Goal: Task Accomplishment & Management: Manage account settings

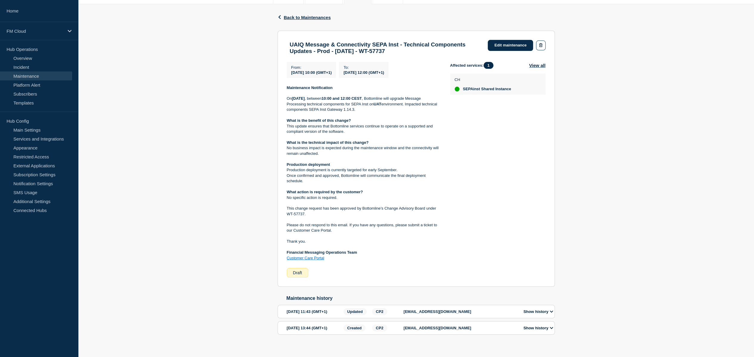
scroll to position [89, 0]
click at [502, 46] on link "Edit maintenance" at bounding box center [509, 44] width 45 height 11
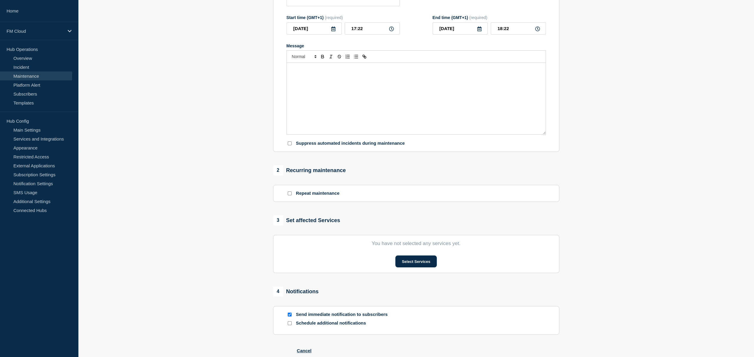
type input "UAIQ Message & Connectivity SEPA Inst - Technical Components Updates - Prod - […"
type input "2025-09-15"
type input "10:00"
type input "2025-09-15"
type input "12:00"
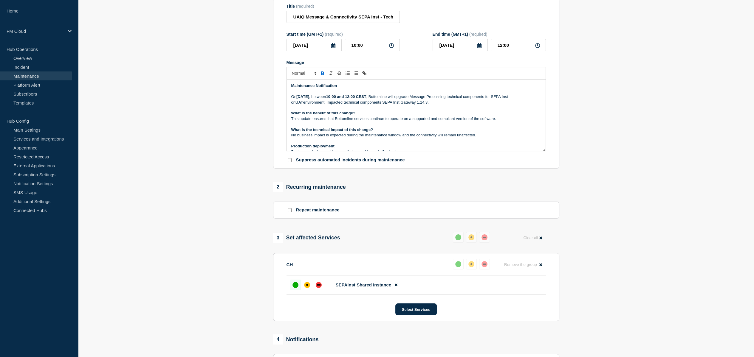
click at [309, 99] on strong "Tuesday, 19 August 2025" at bounding box center [302, 96] width 13 height 4
click at [352, 50] on input "10:00" at bounding box center [371, 45] width 55 height 12
type input "00:00"
type input "02:00"
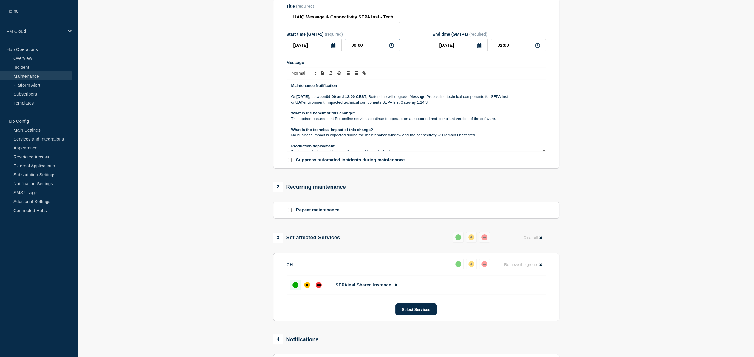
type input "07:00"
type input "09:00"
type input "08:00"
type input "10:00"
click at [366, 99] on strong "09:00 and 12:00 CEST" at bounding box center [346, 96] width 40 height 4
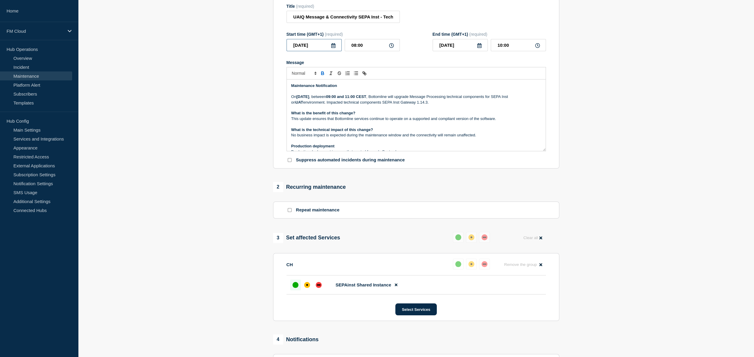
click at [306, 50] on input "2025-09-15" at bounding box center [313, 45] width 55 height 12
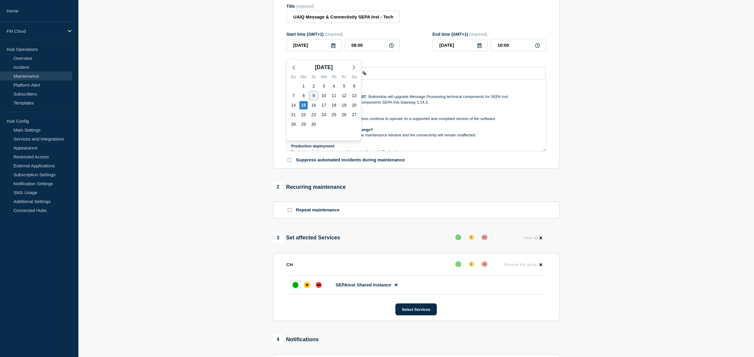
click at [314, 96] on div "9" at bounding box center [313, 95] width 8 height 8
type input "[DATE]"
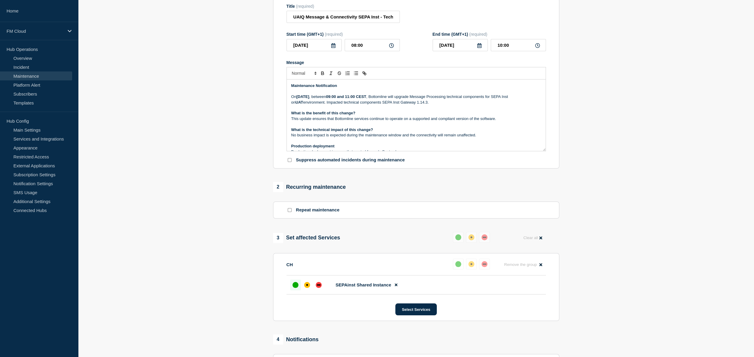
click at [420, 104] on p "On Tuesday, 09 September 2025 , between 09:00 and 11:00 CEST , Bottomline will …" at bounding box center [416, 99] width 250 height 11
click at [420, 105] on p "On Tuesday, 09 September 2025 , between 09:00 and 11:00 CEST , Bottomline will …" at bounding box center [416, 99] width 250 height 11
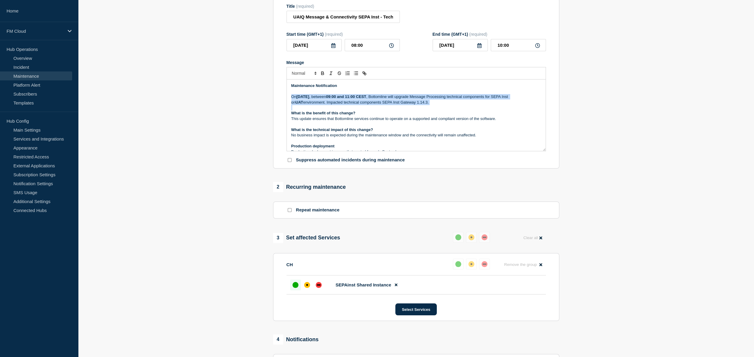
click at [420, 105] on p "On Tuesday, 09 September 2025 , between 09:00 and 11:00 CEST , Bottomline will …" at bounding box center [416, 99] width 250 height 11
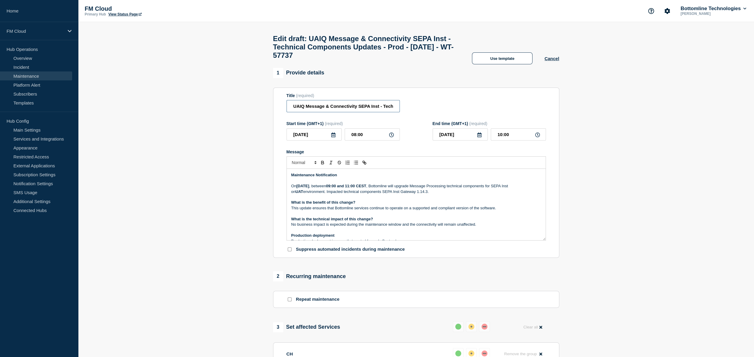
click at [311, 111] on input "UAIQ Message & Connectivity SEPA Inst - Technical Components Updates - Prod - 1…" at bounding box center [342, 106] width 113 height 12
click at [303, 110] on input "UAIQ Message & Connectivity SEPA Inst - Technical Components Updates - Prod - 1…" at bounding box center [342, 106] width 113 height 12
click at [344, 112] on input "UA Message & Connectivity - SEPA Inst - Technical Components Updates - Prod - 1…" at bounding box center [342, 106] width 113 height 12
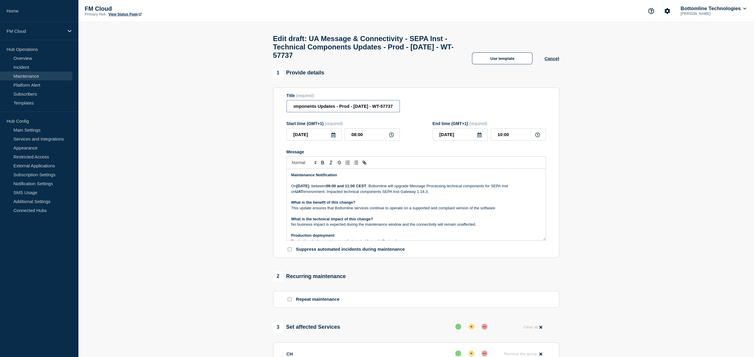
scroll to position [0, 0]
click at [391, 109] on input "UA Message & Connectivity - SEPA Inst - Technical Components Updates - Prod - 0…" at bounding box center [342, 106] width 113 height 12
paste input "8564WT-5"
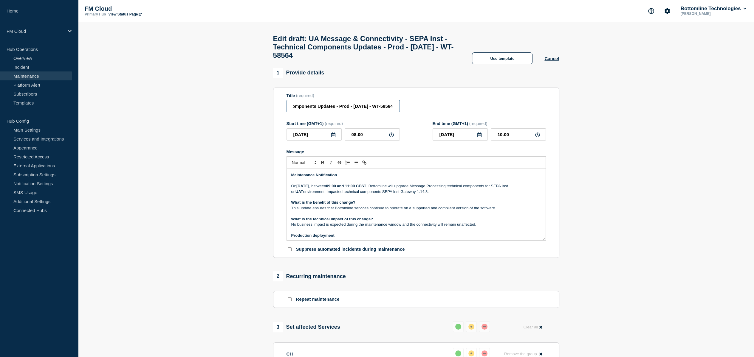
type input "UA Message & Connectivity - SEPA Inst - Technical Components Updates - Prod - […"
click at [377, 111] on input "UA Message & Connectivity - SEPA Inst - Technical Components Updates - Prod - […" at bounding box center [342, 106] width 113 height 12
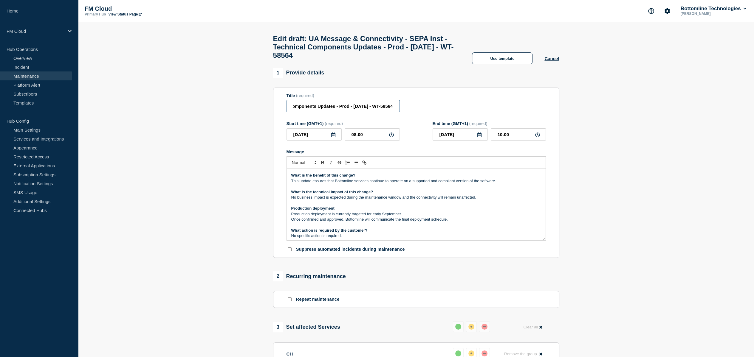
scroll to position [60, 0]
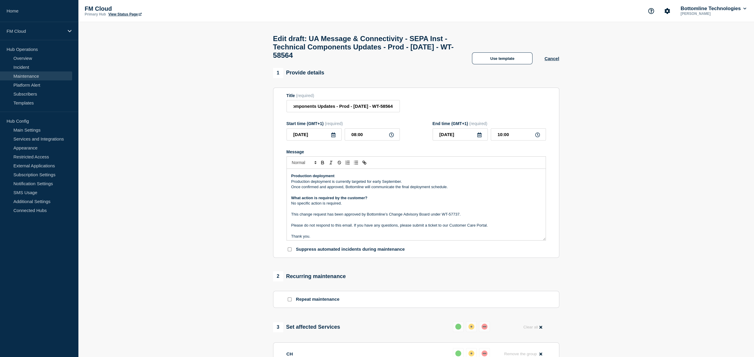
click at [453, 217] on p "This change request has been approved by Bottomline’s Change Advisory Board und…" at bounding box center [416, 214] width 250 height 5
drag, startPoint x: 453, startPoint y: 220, endPoint x: 444, endPoint y: 219, distance: 9.9
click at [444, 217] on p "This change request has been approved by Bottomline’s Change Advisory Board und…" at bounding box center [416, 214] width 250 height 5
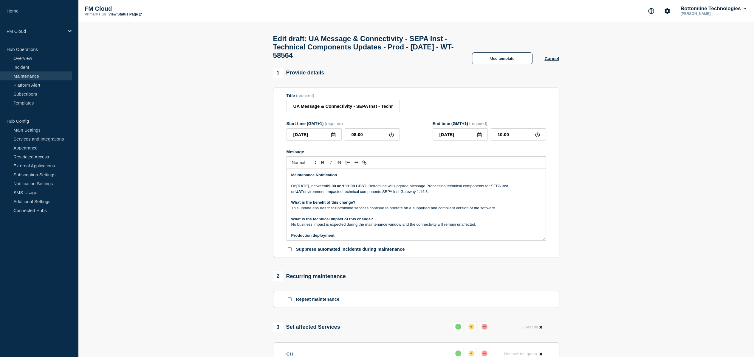
click at [361, 193] on p "On Tuesday, 09 September 2025 , between 09:00 and 11:00 CEST , Bottomline will …" at bounding box center [416, 189] width 250 height 11
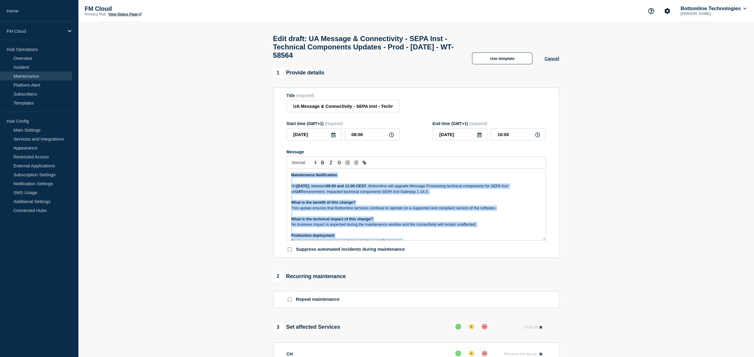
copy div "Maintenance Notification On Tuesday, 09 September 2025 , between 09:00 and 11:0…"
click at [404, 205] on p "What is the benefit of this change?" at bounding box center [416, 202] width 250 height 5
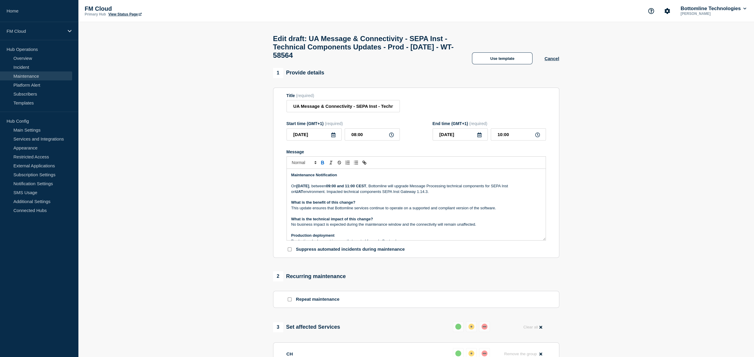
click at [403, 211] on p "This update ensures that Bottomline services continue to operate on a supported…" at bounding box center [416, 208] width 250 height 5
click at [303, 194] on strong "UAT" at bounding box center [299, 191] width 8 height 4
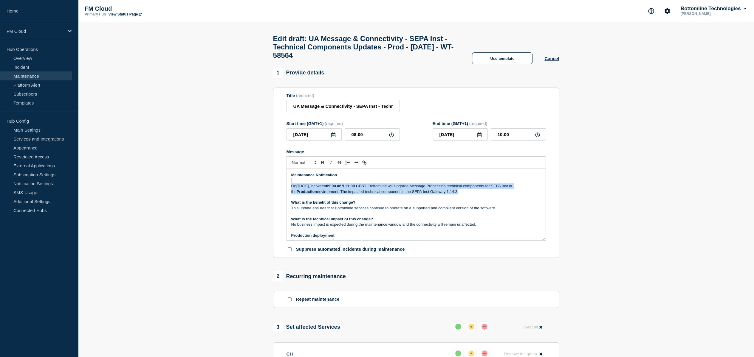
drag, startPoint x: 485, startPoint y: 197, endPoint x: 282, endPoint y: 188, distance: 203.4
click at [282, 188] on section "Title (required) UA Message & Connectivity - SEPA Inst - Technical Components U…" at bounding box center [416, 173] width 286 height 171
click at [467, 195] on p "On Tuesday, 09 September 2025 , between 09:00 and 11:00 CEST , Bottomline will …" at bounding box center [416, 189] width 250 height 11
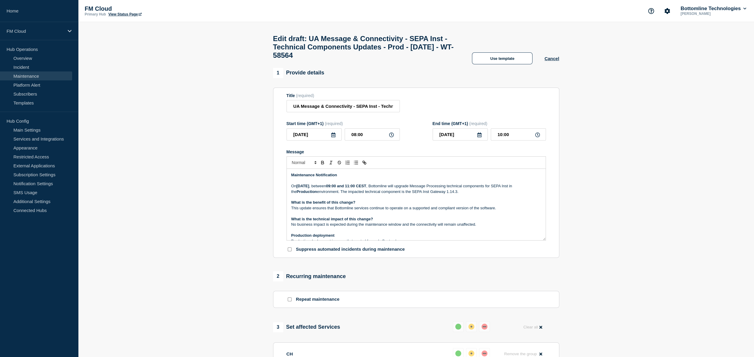
drag, startPoint x: 468, startPoint y: 197, endPoint x: 469, endPoint y: 184, distance: 13.1
click at [468, 195] on p "On Tuesday, 09 September 2025 , between 09:00 and 11:00 CEST , Bottomline will …" at bounding box center [416, 189] width 250 height 11
click at [349, 211] on p "This update ensures that Bottomline services continue to operate on a supported…" at bounding box center [416, 208] width 250 height 5
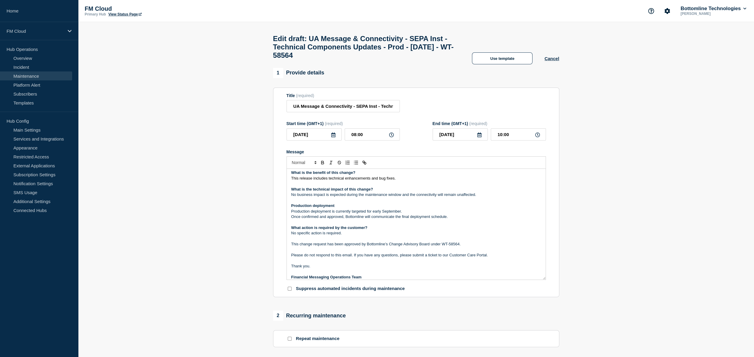
scroll to position [16, 0]
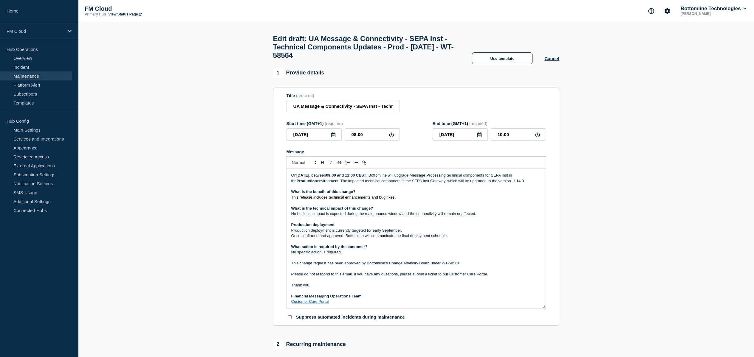
drag, startPoint x: 542, startPoint y: 245, endPoint x: 480, endPoint y: 284, distance: 73.3
click at [540, 308] on div "Maintenance Notification On Tuesday, 09 September 2025 , between 09:00 and 11:0…" at bounding box center [416, 238] width 259 height 139
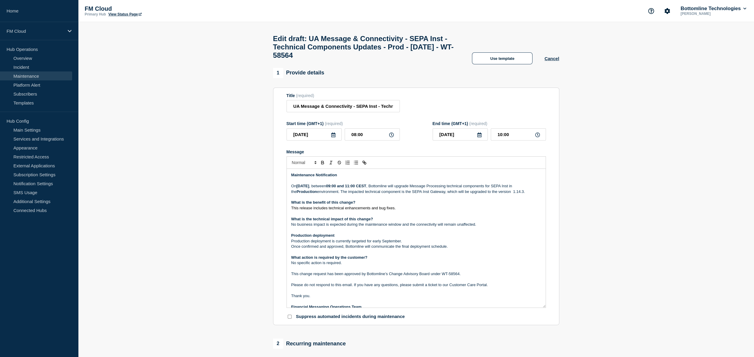
click at [436, 227] on p "No business impact is expected during the maintenance window and the connectivi…" at bounding box center [416, 224] width 250 height 5
click at [348, 244] on p "Production deployment is currently targeted for early September." at bounding box center [416, 241] width 250 height 5
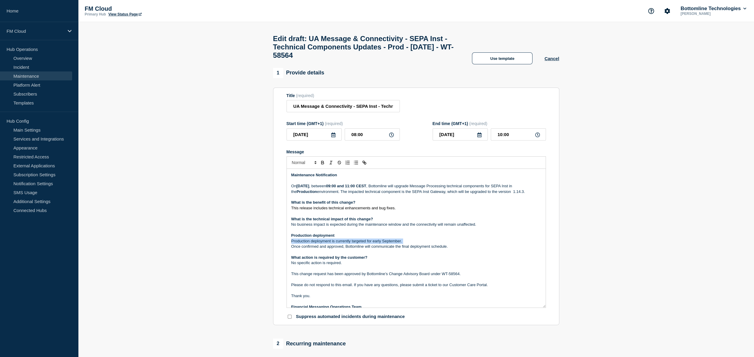
click at [348, 244] on p "Production deployment is currently targeted for early September." at bounding box center [416, 241] width 250 height 5
drag, startPoint x: 354, startPoint y: 272, endPoint x: 288, endPoint y: 246, distance: 71.0
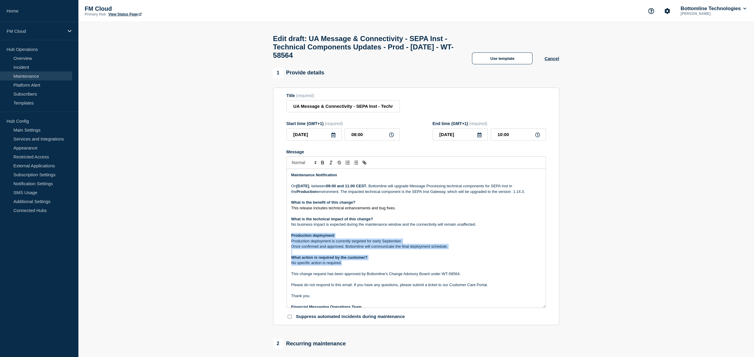
click at [288, 246] on div "Maintenance Notification On Tuesday, 09 September 2025 , between 09:00 and 11:0…" at bounding box center [416, 238] width 259 height 139
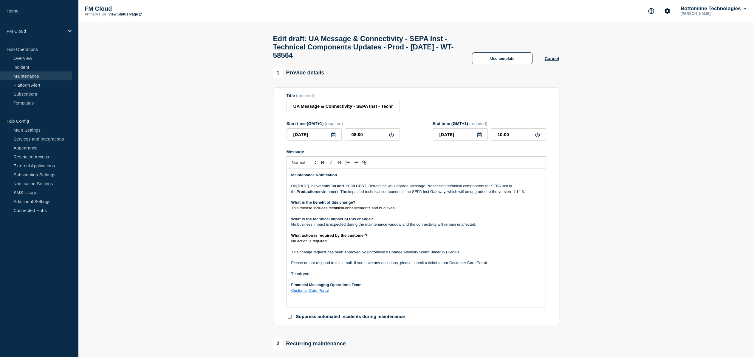
click at [434, 255] on p "This change request has been approved by Bottomline’s Change Advisory Board und…" at bounding box center [416, 252] width 250 height 5
click at [423, 249] on p "Message" at bounding box center [416, 246] width 250 height 5
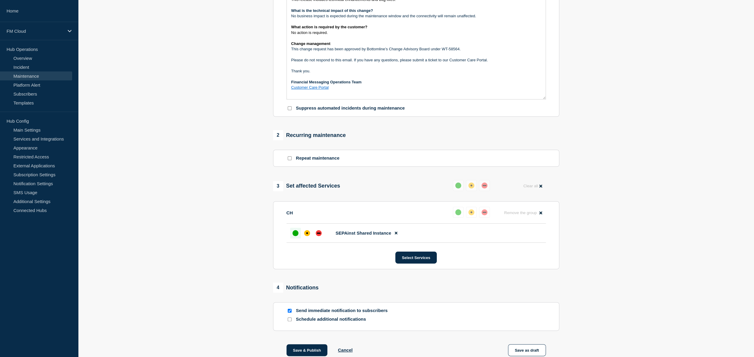
scroll to position [253, 0]
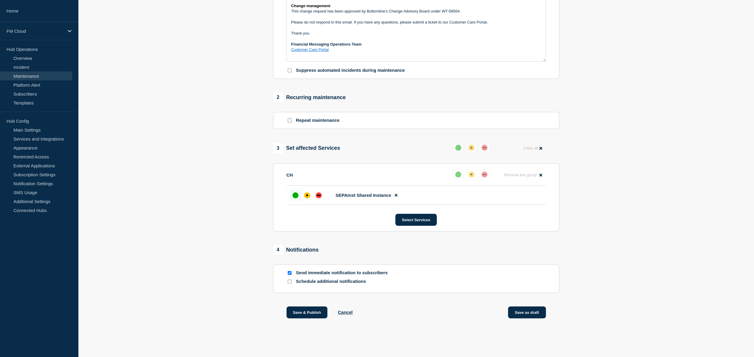
click at [519, 314] on button "Save as draft" at bounding box center [527, 313] width 38 height 12
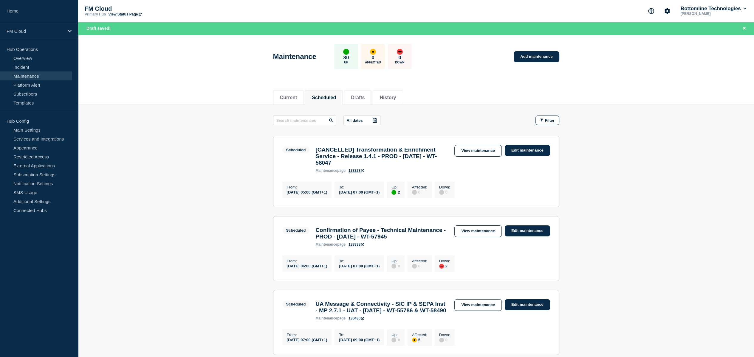
click at [469, 69] on div "Maintenance 30 Up 0 Affected 0 Down Add maintenance" at bounding box center [415, 54] width 299 height 36
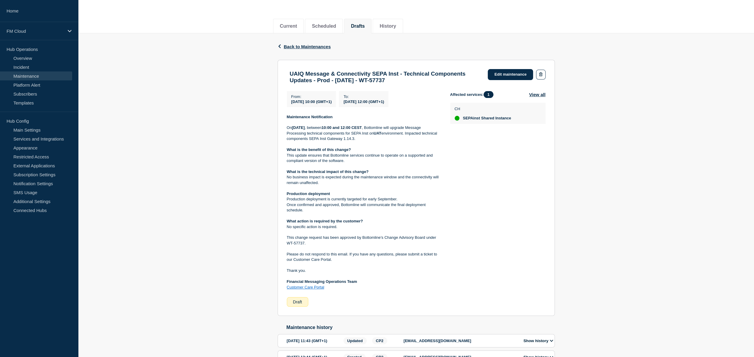
scroll to position [60, 0]
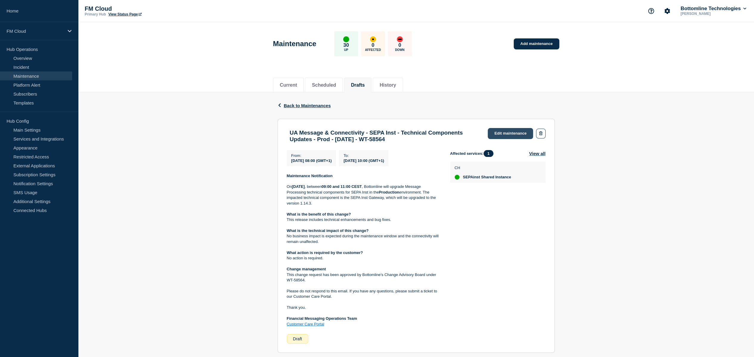
click at [511, 133] on link "Edit maintenance" at bounding box center [509, 133] width 45 height 11
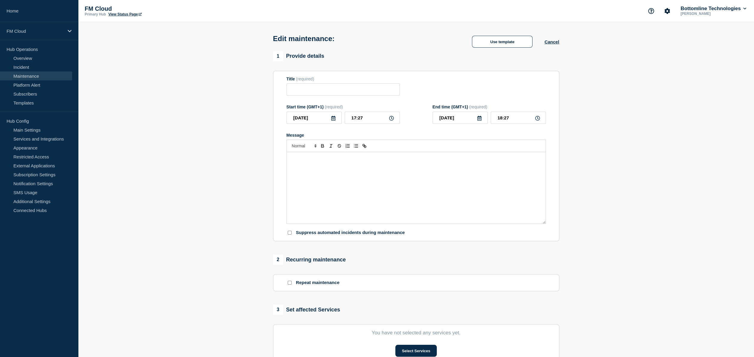
type input "UA Message & Connectivity - SEPA Inst - Technical Components Updates - Prod - […"
type input "[DATE]"
type input "08:00"
type input "[DATE]"
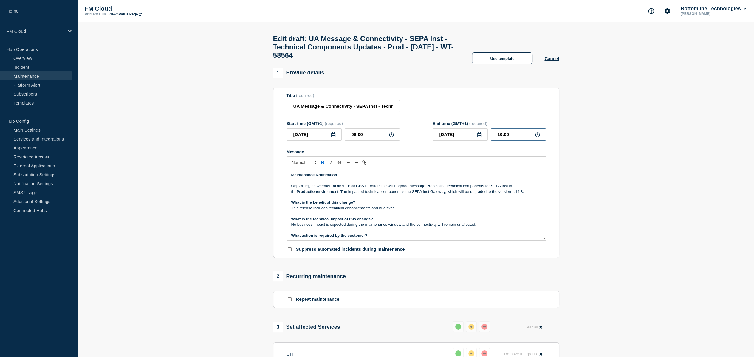
click at [499, 139] on input "10:00" at bounding box center [517, 134] width 55 height 12
type input "11:00"
click at [366, 188] on strong "09:00 and 11:00 CEST" at bounding box center [346, 186] width 40 height 4
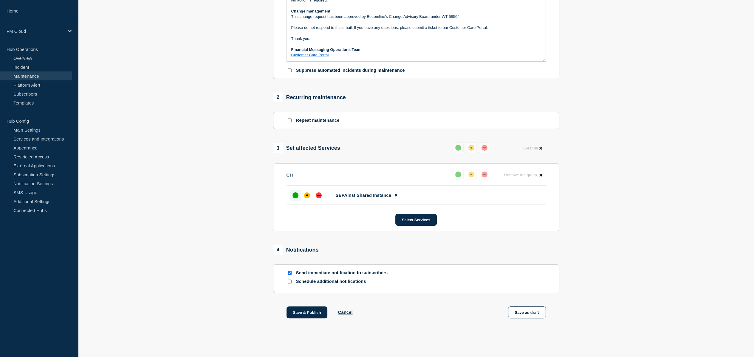
scroll to position [185, 0]
click at [521, 315] on button "Save as draft" at bounding box center [527, 313] width 38 height 12
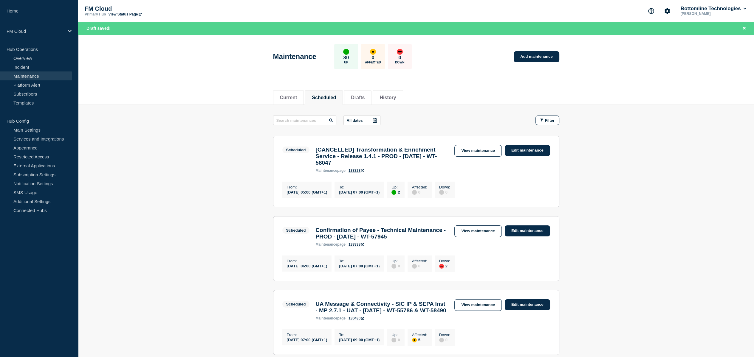
click at [640, 220] on main "All dates Filter Scheduled 2 Up [CANCELLED] Transformation & Enrichment Service…" at bounding box center [415, 271] width 675 height 333
